Goal: Information Seeking & Learning: Find specific fact

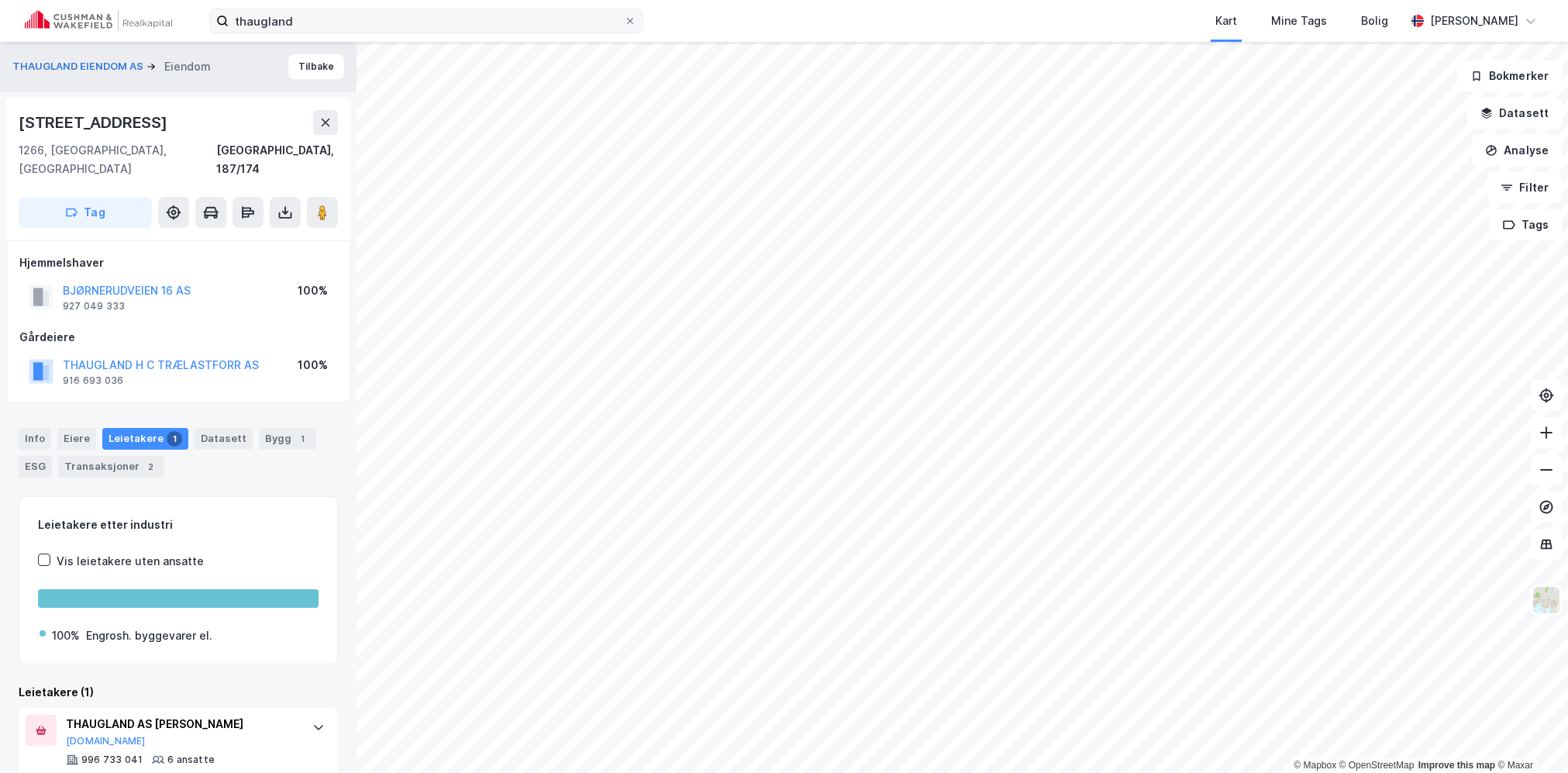
scroll to position [18, 0]
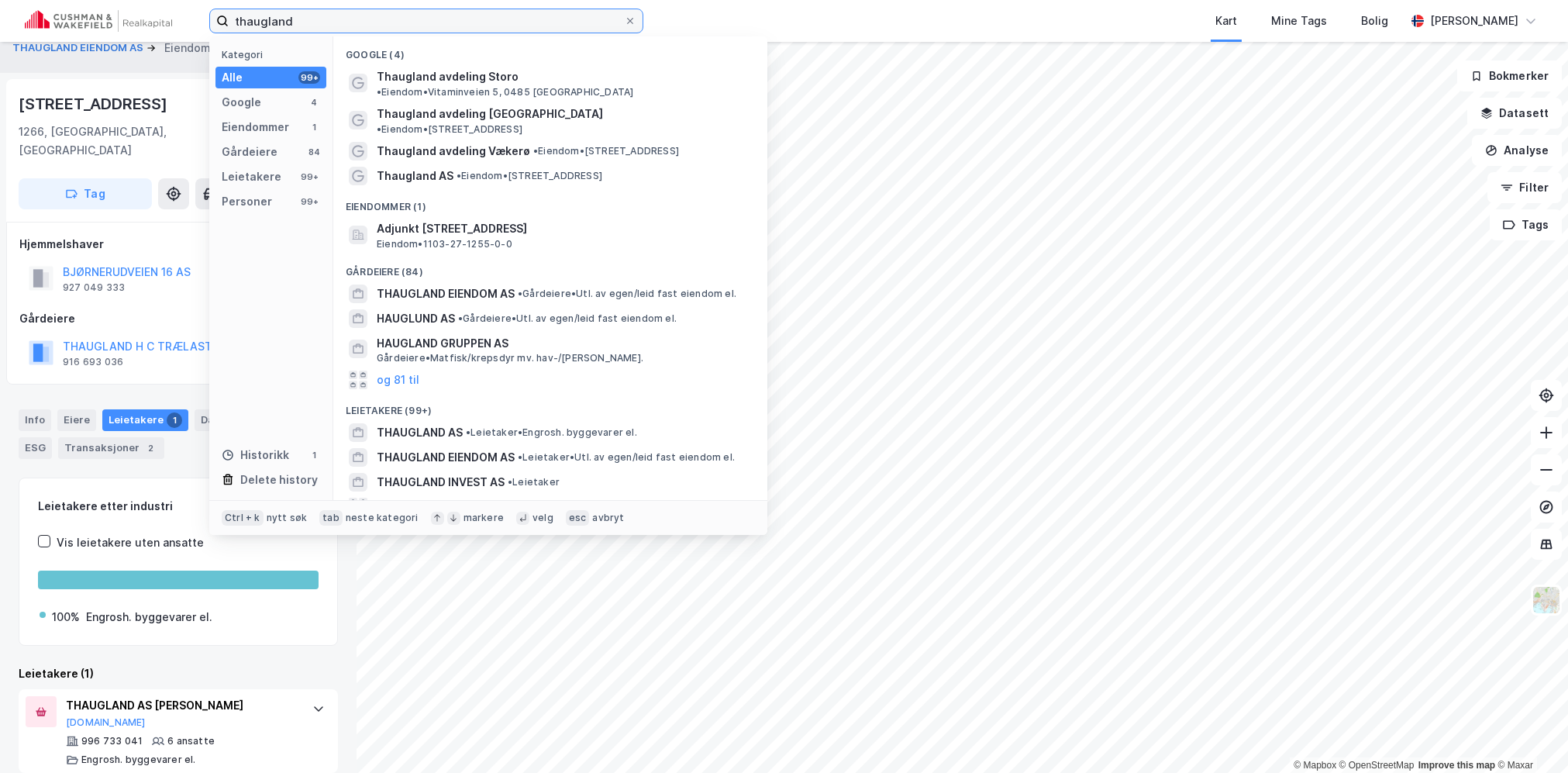
drag, startPoint x: 362, startPoint y: 19, endPoint x: 46, endPoint y: 18, distance: 316.0
click at [46, 18] on div "thaugland Kategori Alle 99+ Google 4 Eiendommer 1 Gårdeiere 84 Leietakere 99+ P…" at bounding box center [784, 21] width 1568 height 42
type input "bragernes torg 11"
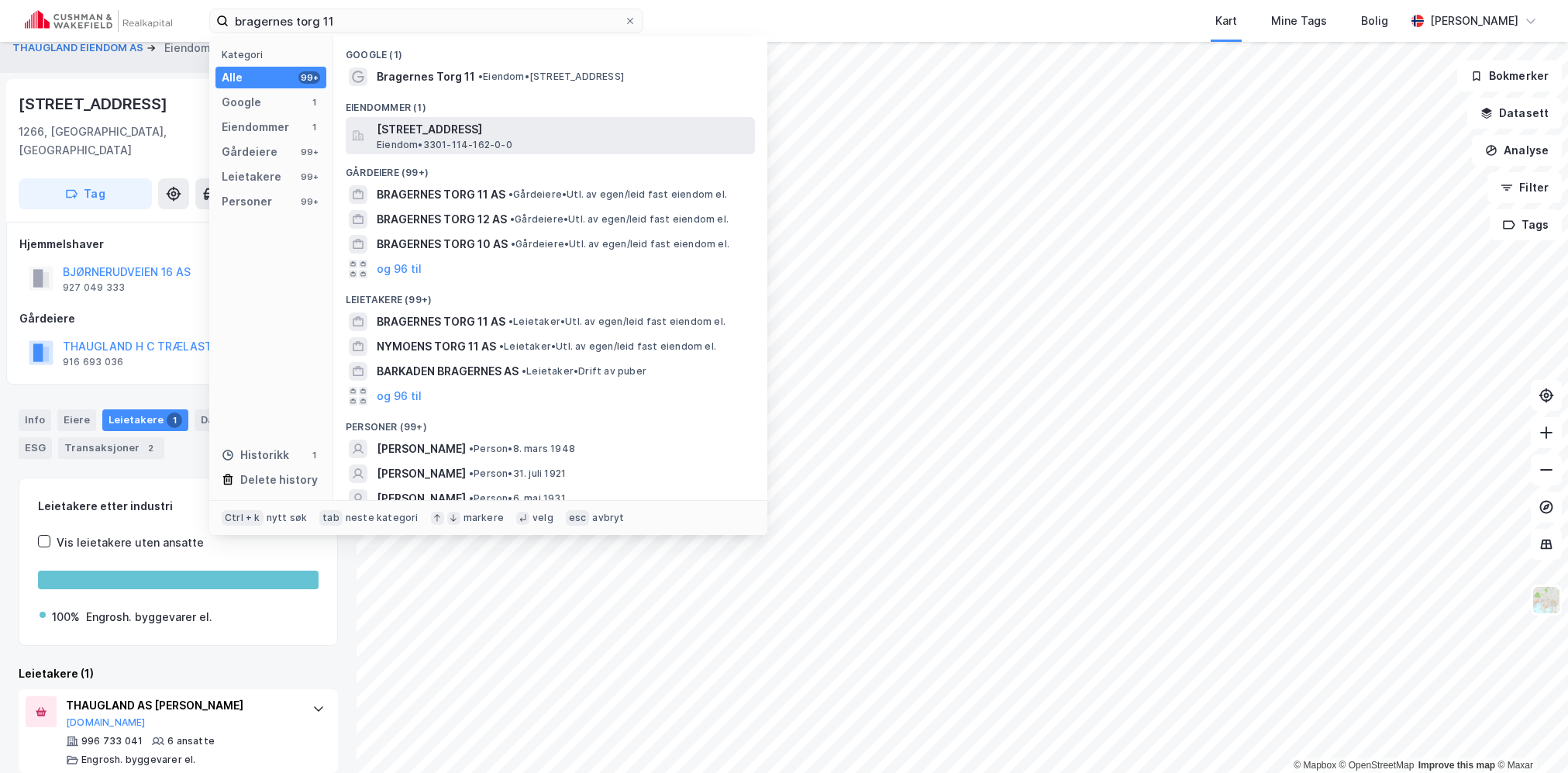
click at [449, 136] on span "[STREET_ADDRESS]" at bounding box center [563, 129] width 372 height 18
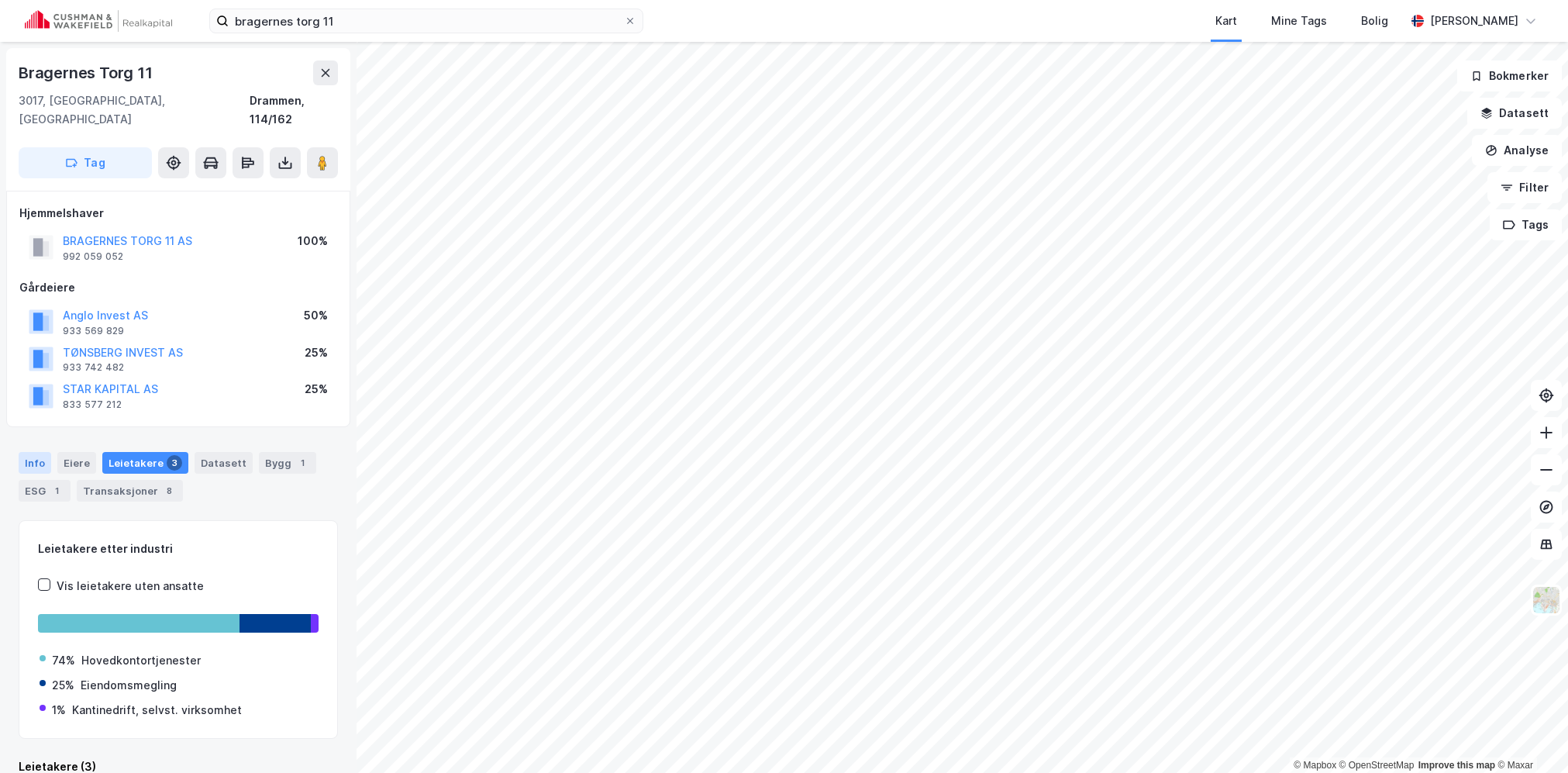
click at [30, 452] on div "Info" at bounding box center [34, 463] width 33 height 22
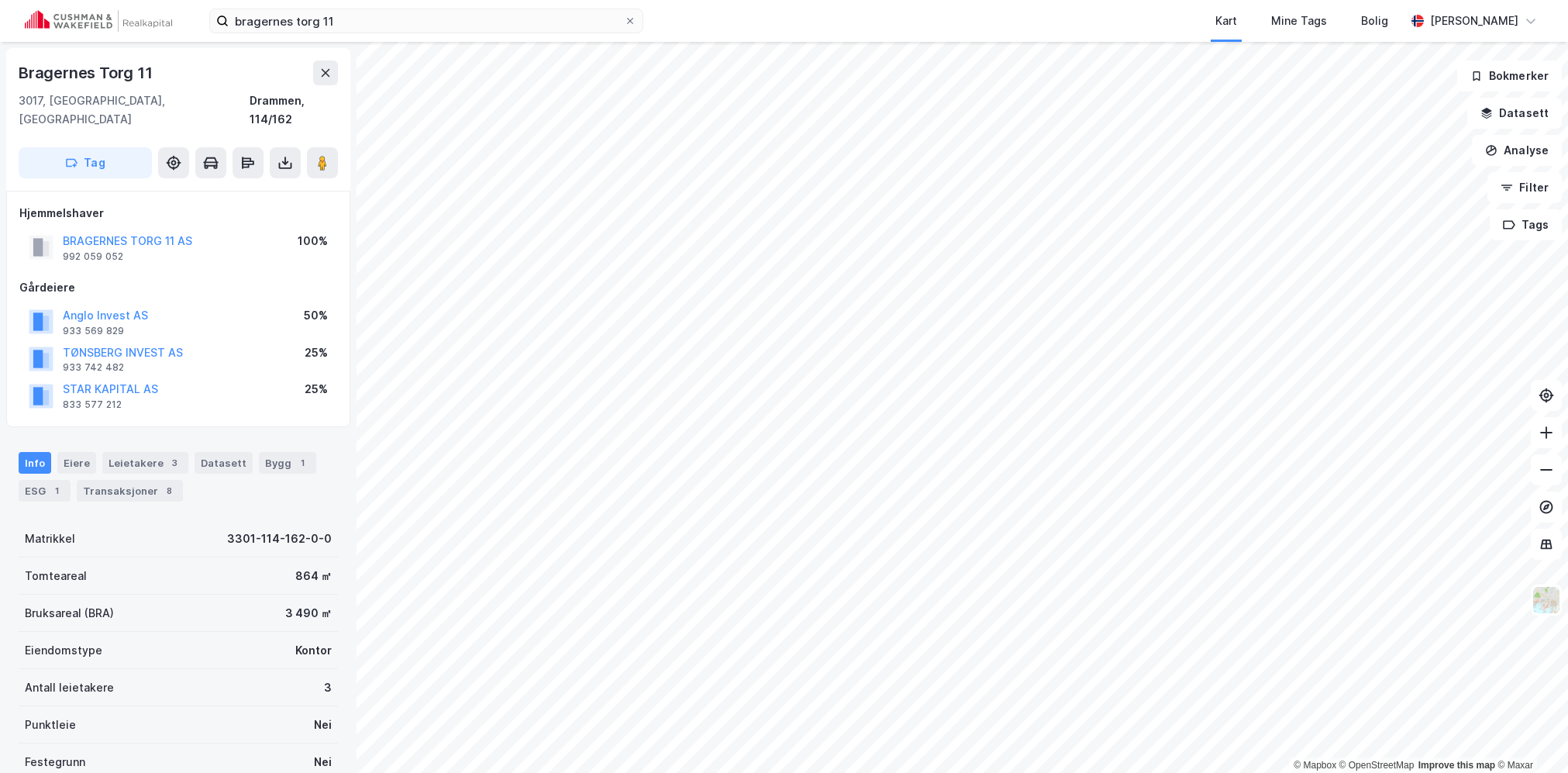
scroll to position [145, 0]
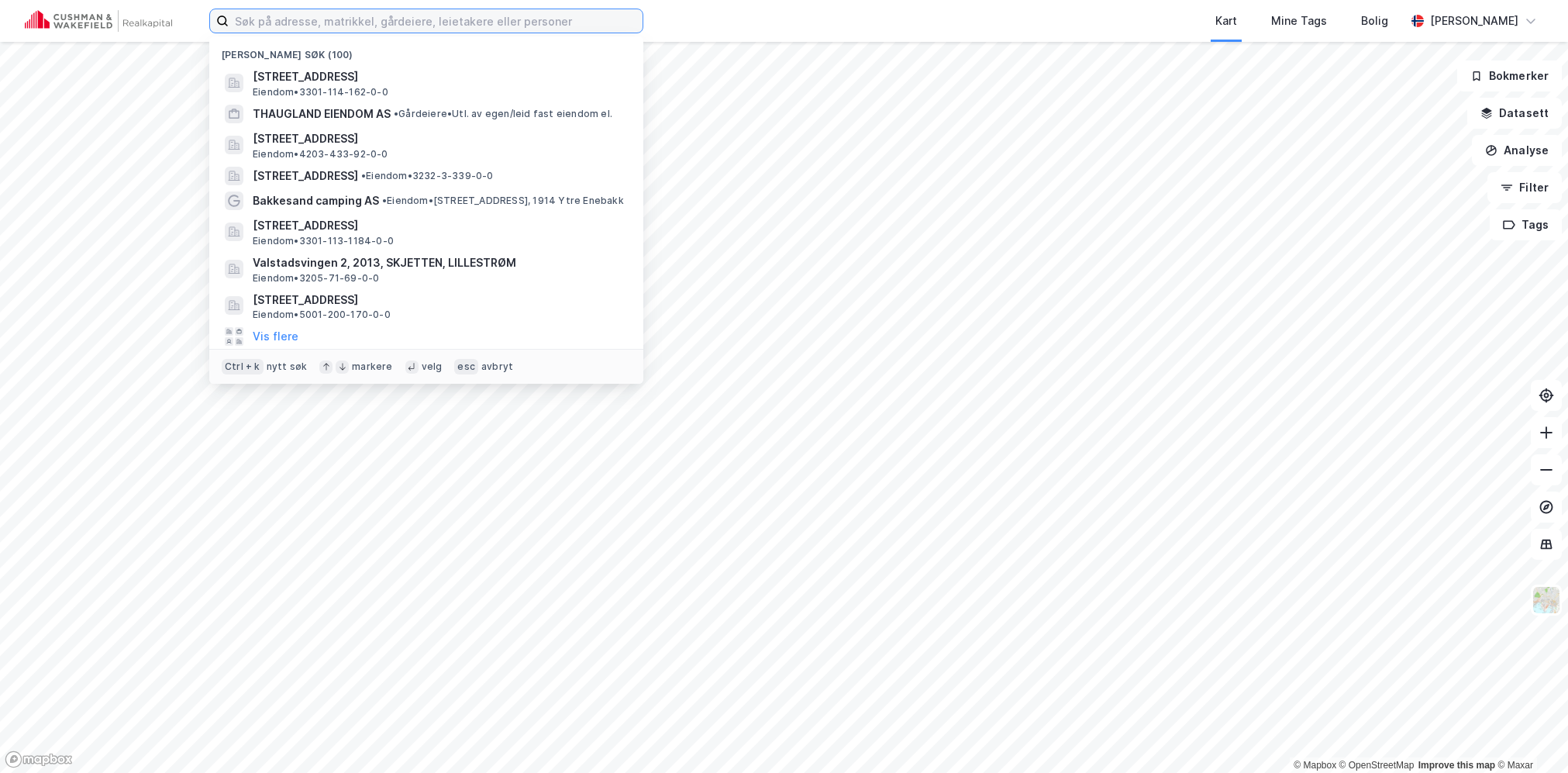
click at [566, 27] on input at bounding box center [435, 21] width 414 height 23
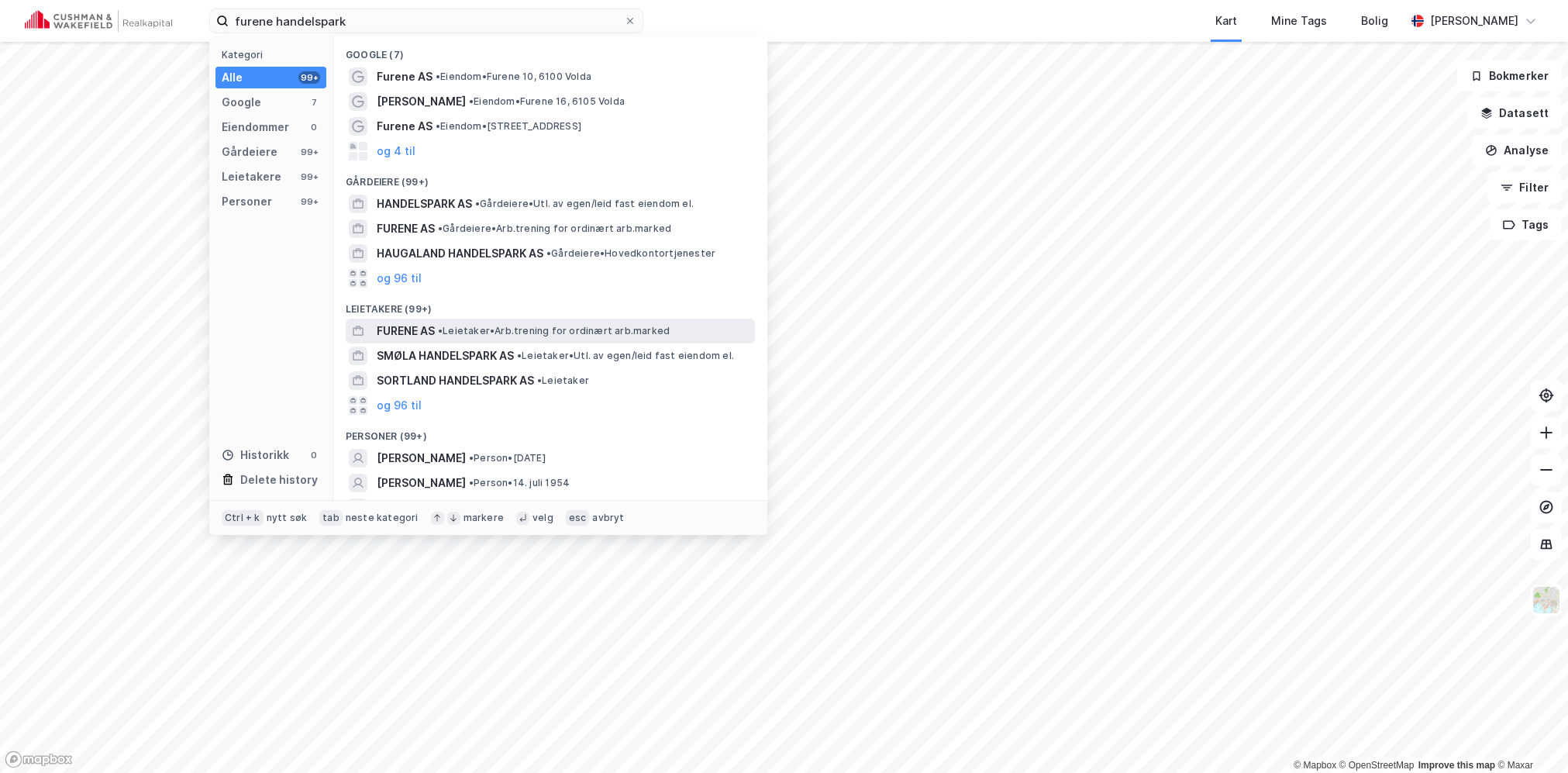
click at [467, 334] on span "• Leietaker • Arb.trening for ordinært arb.marked" at bounding box center [553, 330] width 232 height 12
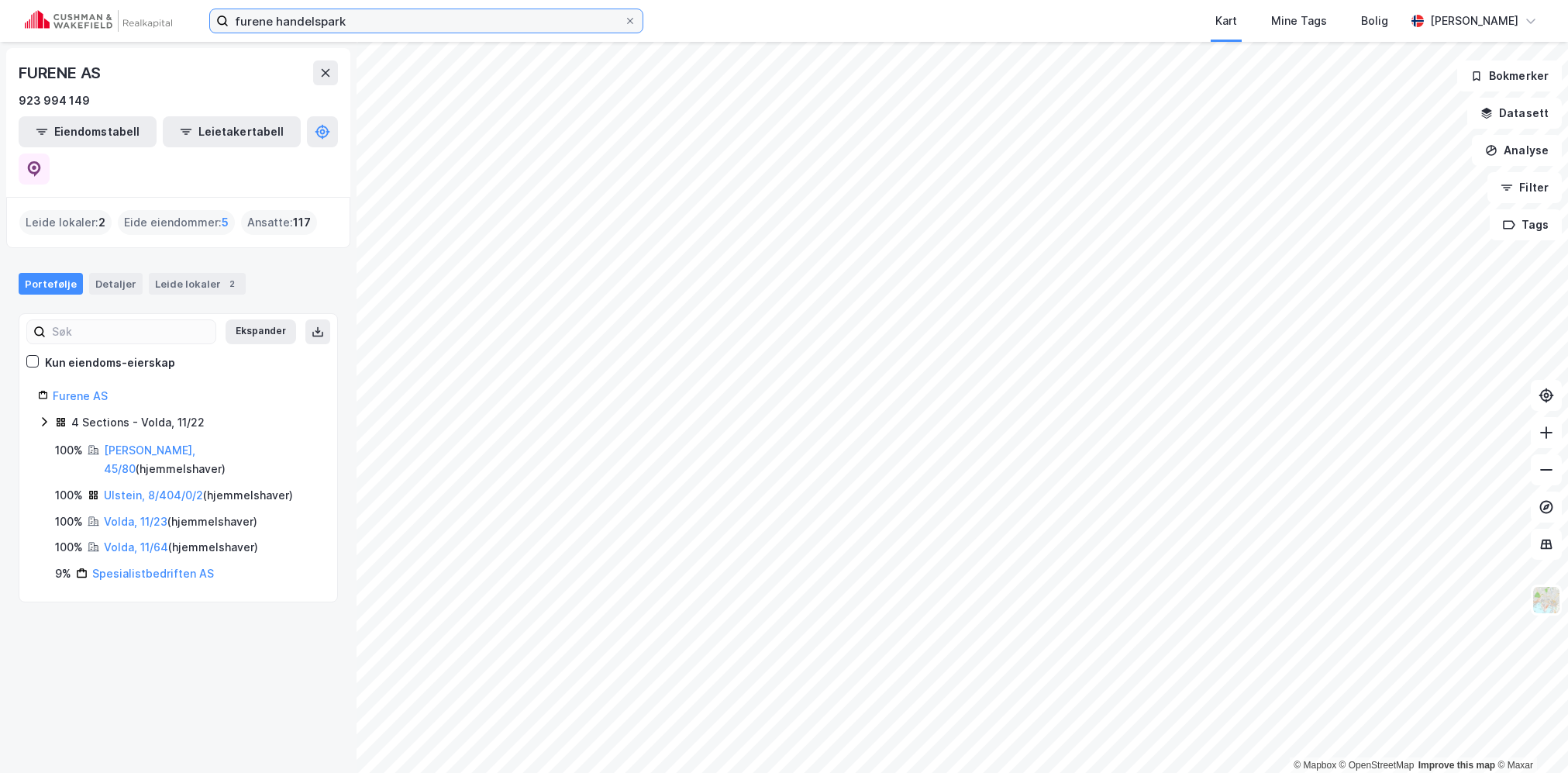
click at [412, 25] on input "furene handelspark" at bounding box center [426, 21] width 395 height 23
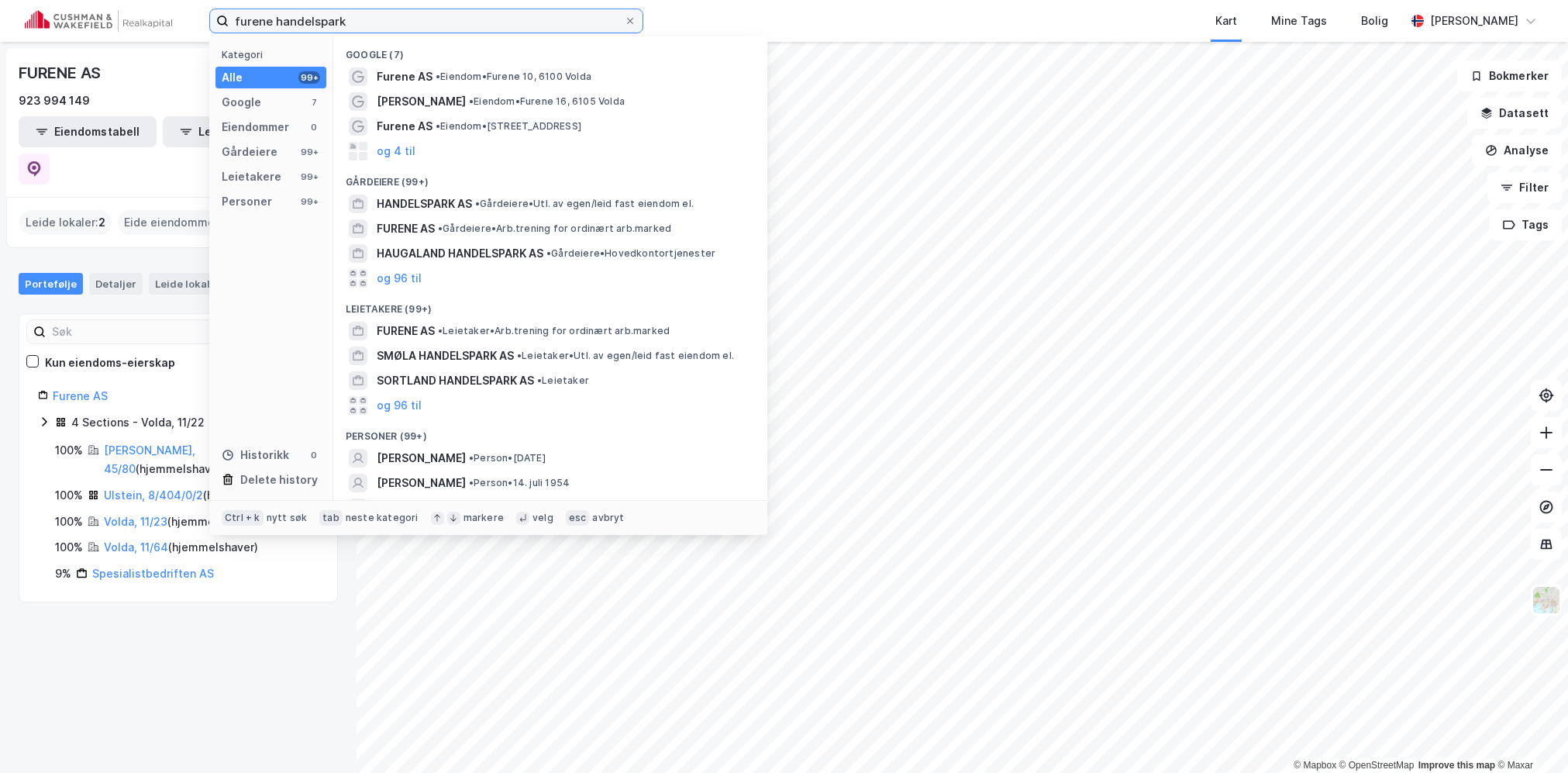
drag, startPoint x: 483, startPoint y: 18, endPoint x: 272, endPoint y: 23, distance: 211.1
click at [272, 23] on input "furene handelspark" at bounding box center [426, 21] width 395 height 23
type input "furene"
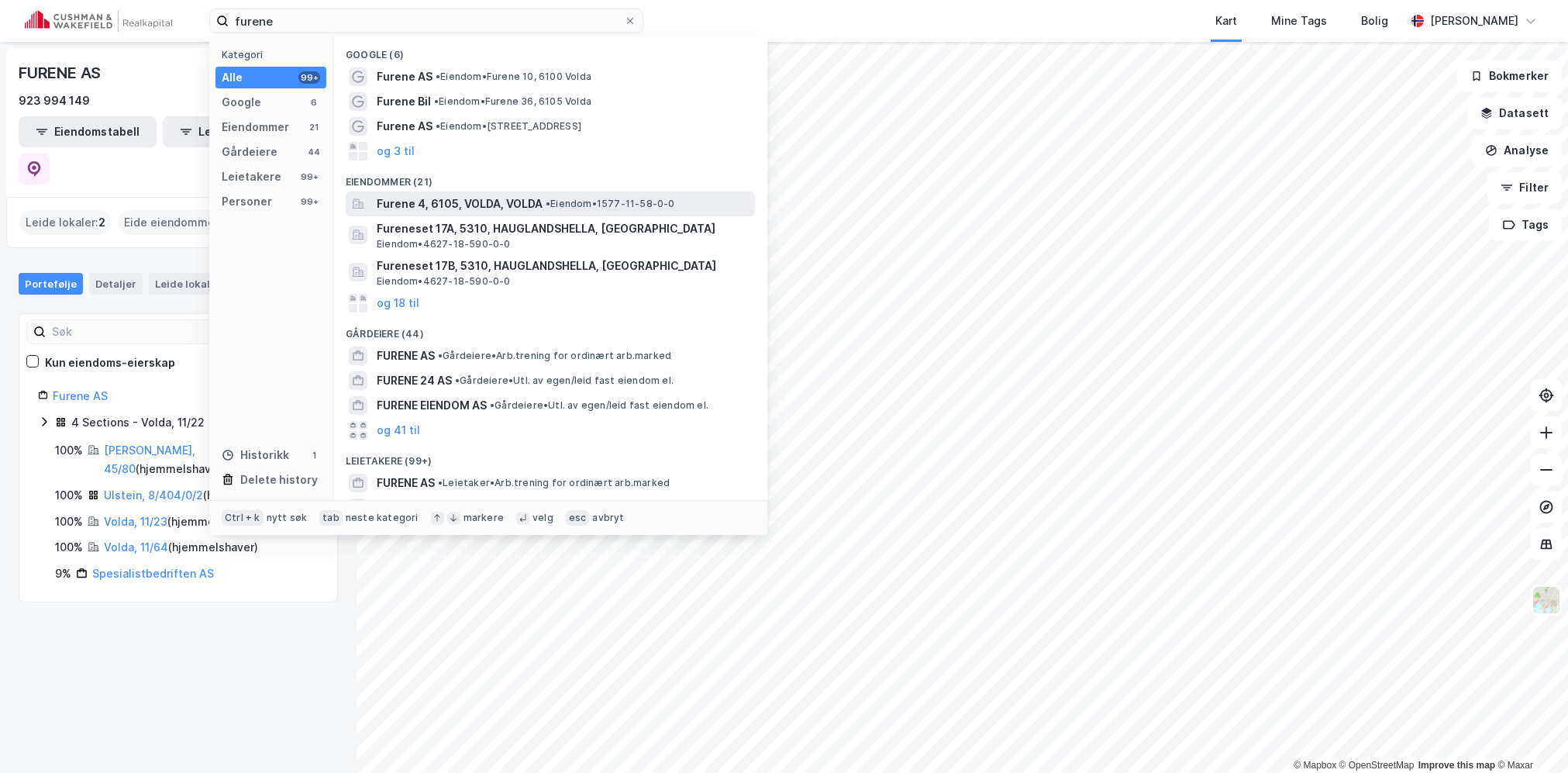
click at [518, 200] on span "Furene 4, 6105, VOLDA, VOLDA" at bounding box center [459, 204] width 166 height 18
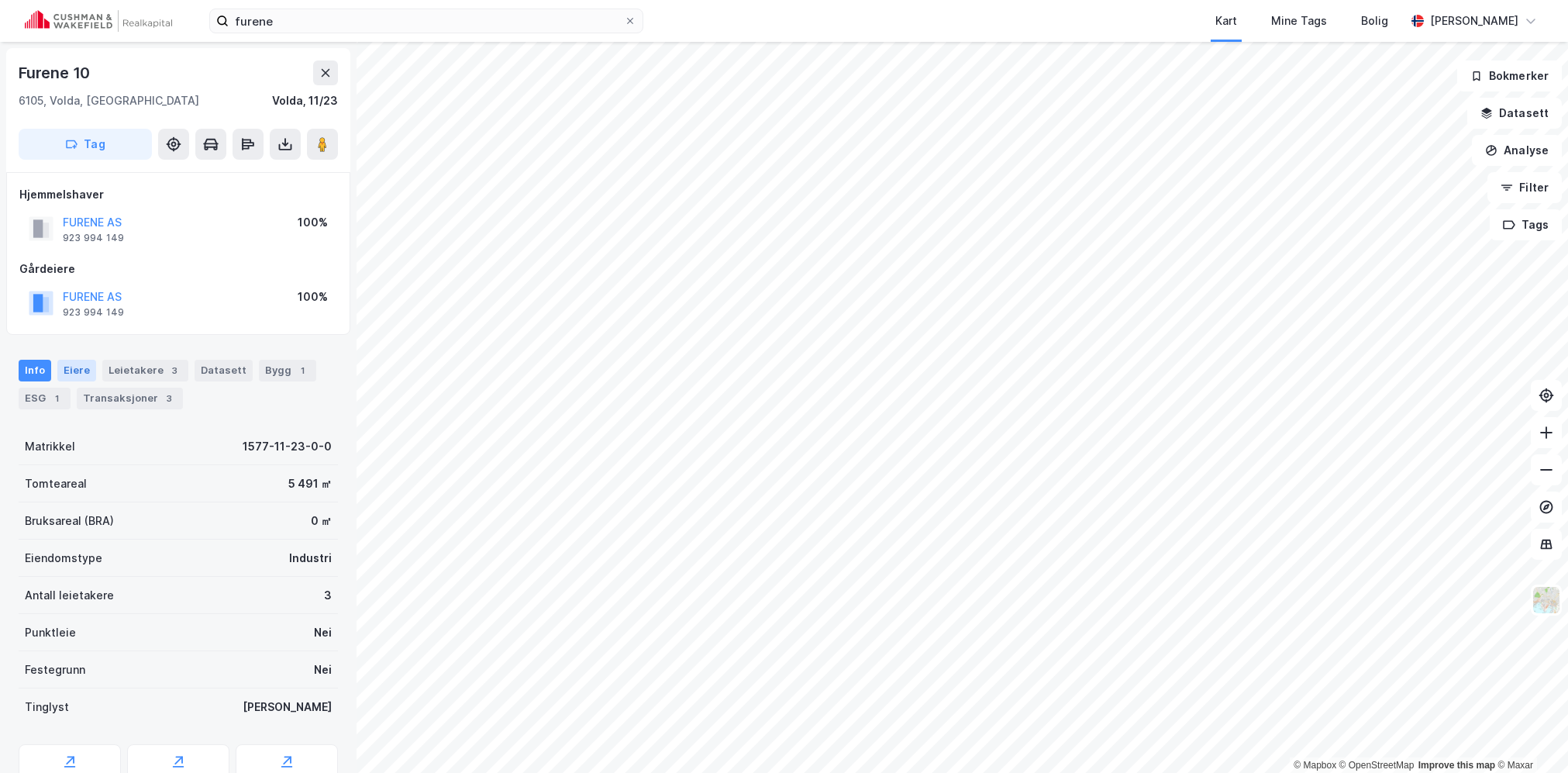
click at [68, 370] on div "Eiere" at bounding box center [77, 370] width 38 height 22
